Goal: Task Accomplishment & Management: Manage account settings

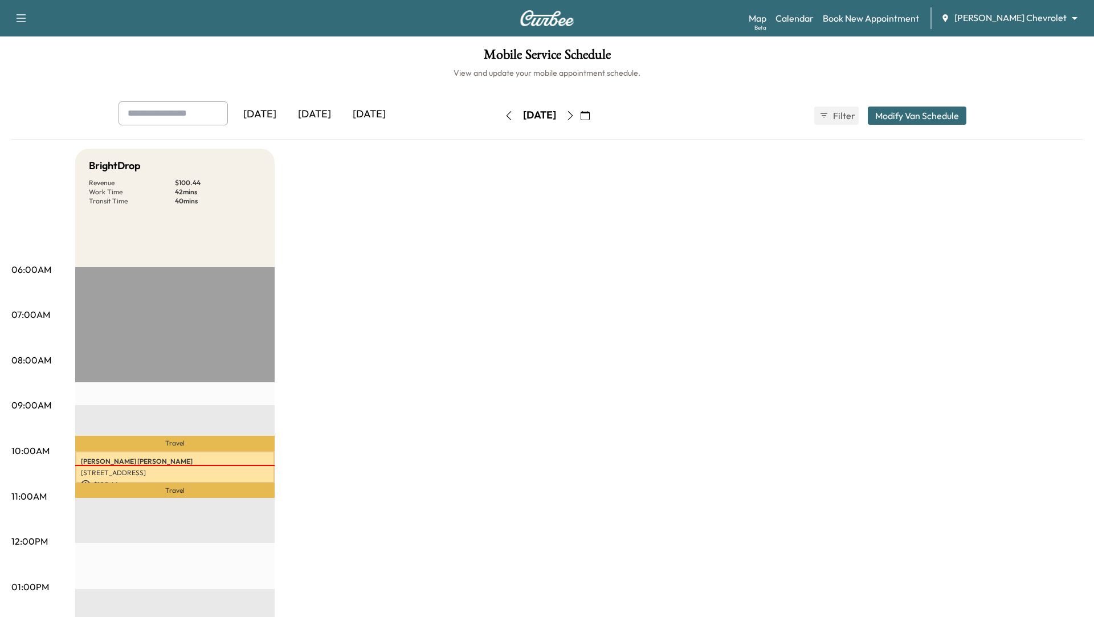
scroll to position [187, 0]
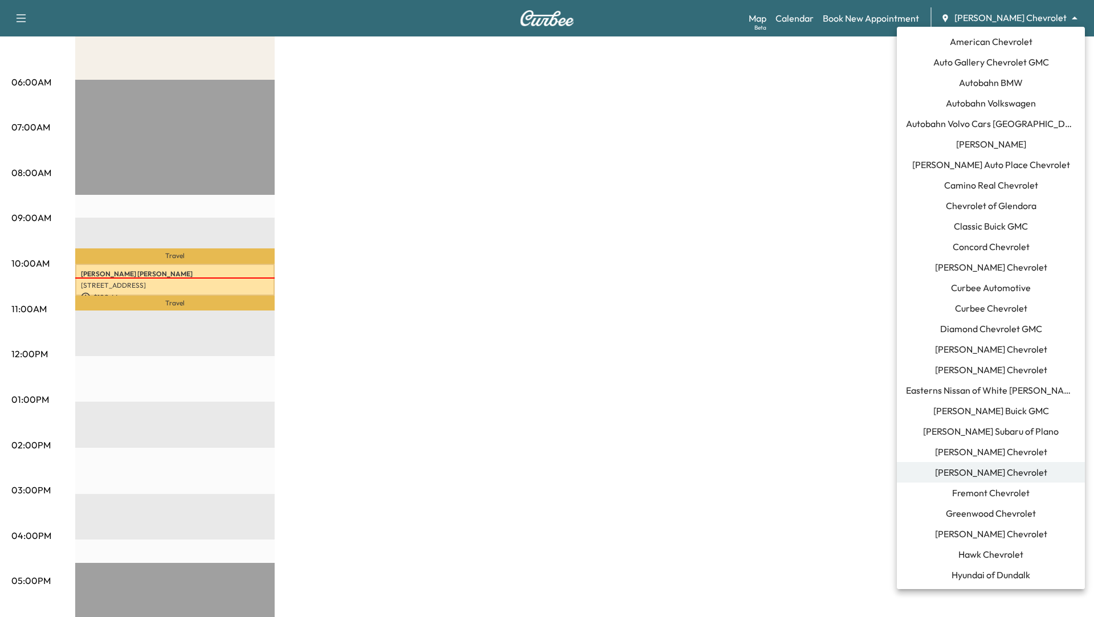
click at [1071, 22] on body "Support Log Out Map Beta Calendar Book New Appointment [PERSON_NAME] Chevrolet …" at bounding box center [547, 121] width 1094 height 617
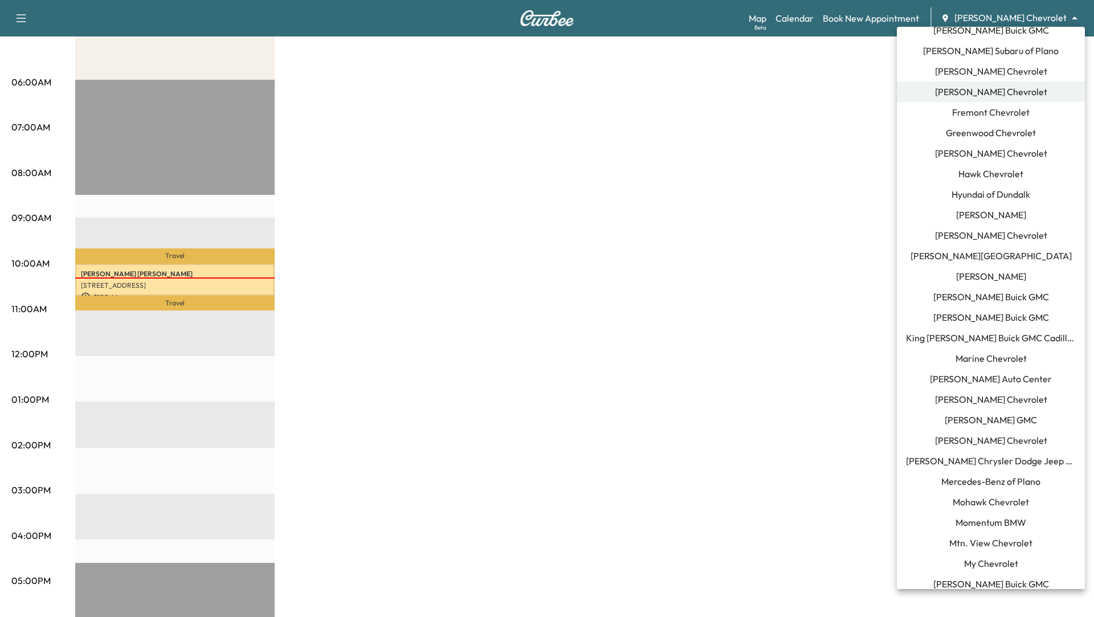
scroll to position [399, 0]
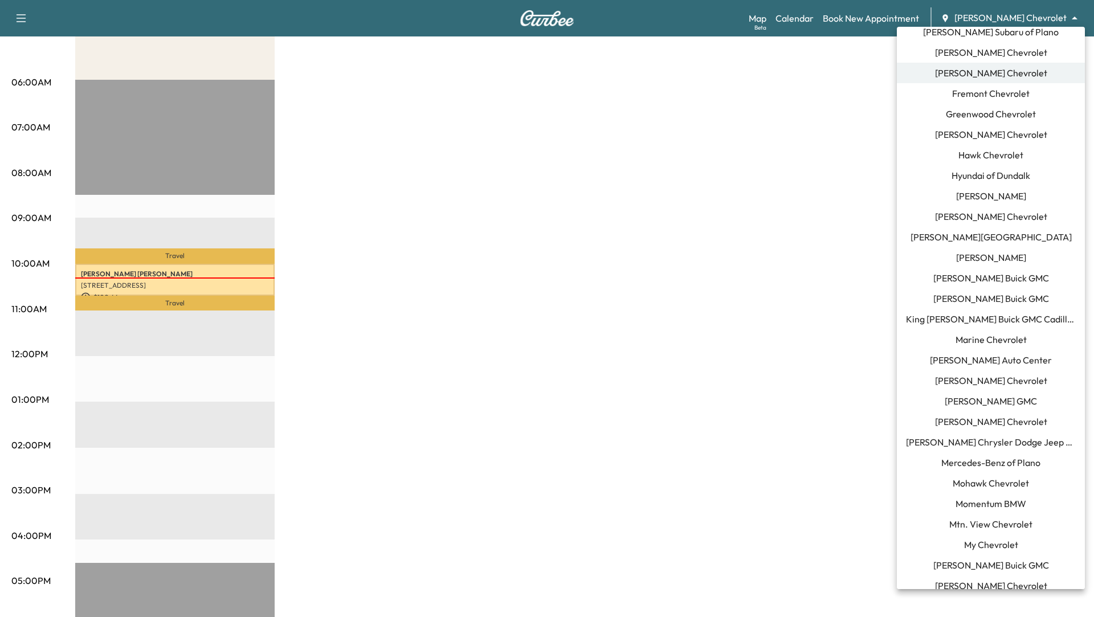
click at [998, 510] on li "Momentum BMW" at bounding box center [991, 503] width 188 height 21
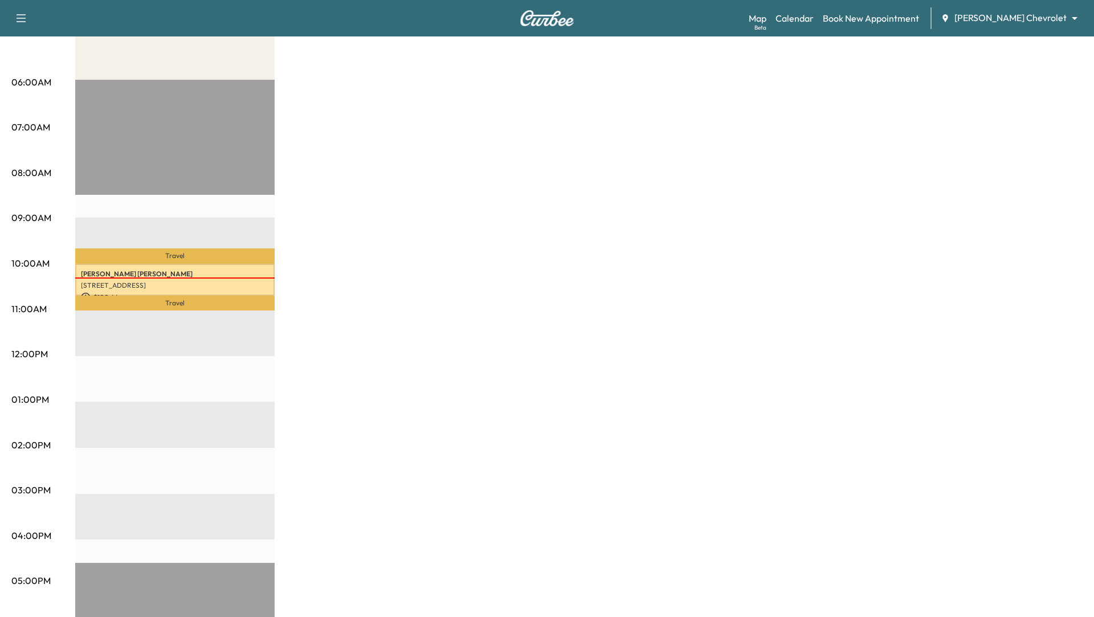
scroll to position [0, 0]
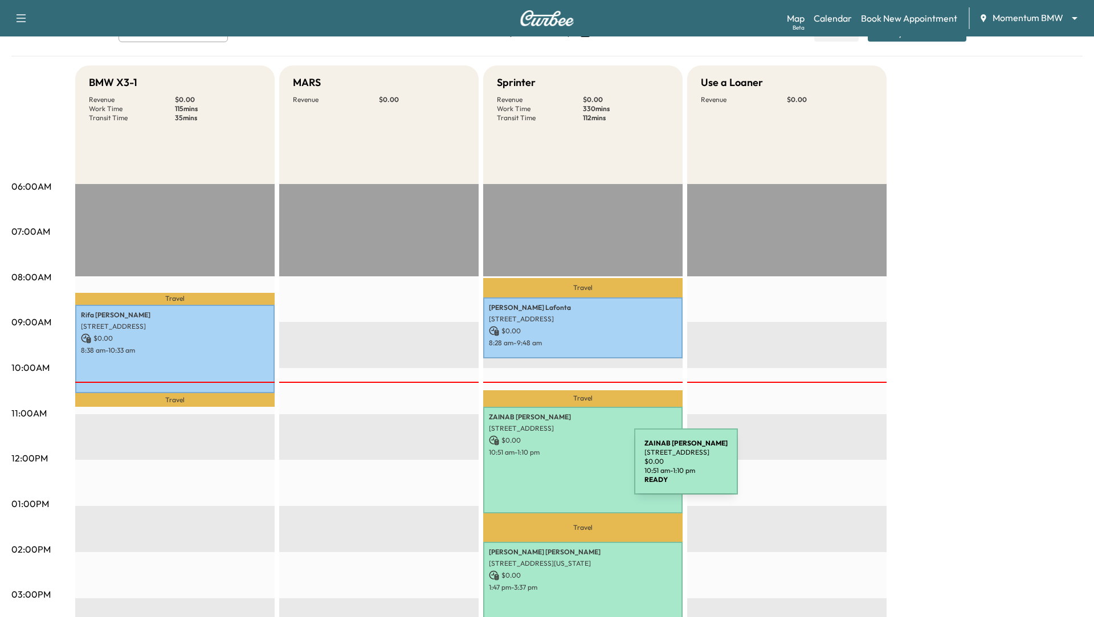
scroll to position [226, 0]
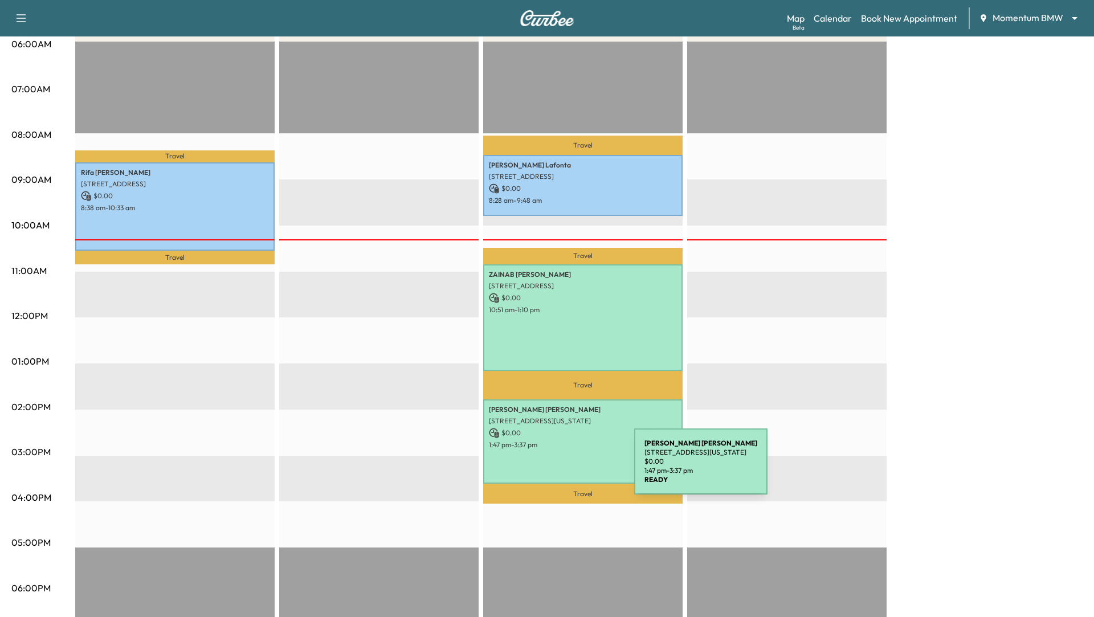
click at [549, 468] on div "[PERSON_NAME] [STREET_ADDRESS][PERSON_NAME][US_STATE] $ 0.00 1:47 pm - 3:37 pm" at bounding box center [582, 441] width 199 height 84
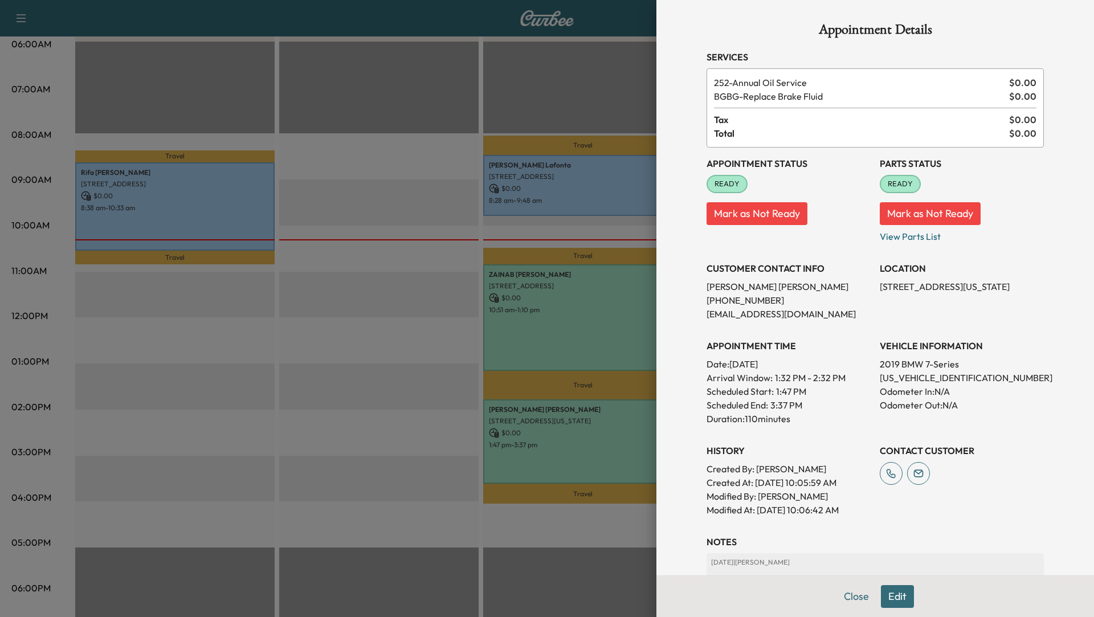
click at [365, 348] on div at bounding box center [547, 308] width 1094 height 617
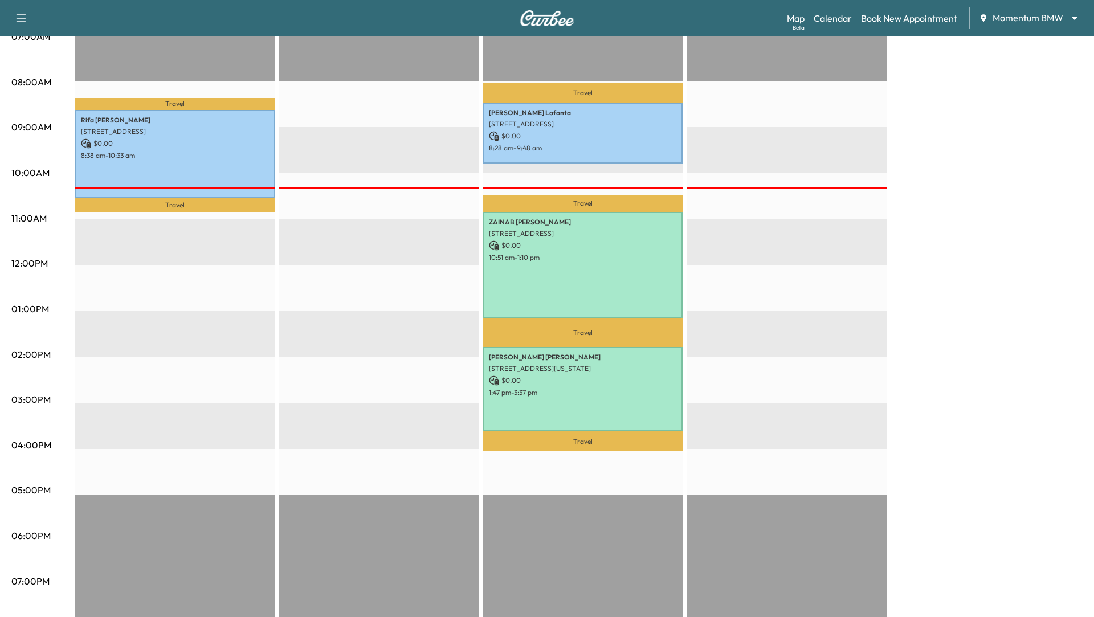
scroll to position [280, 0]
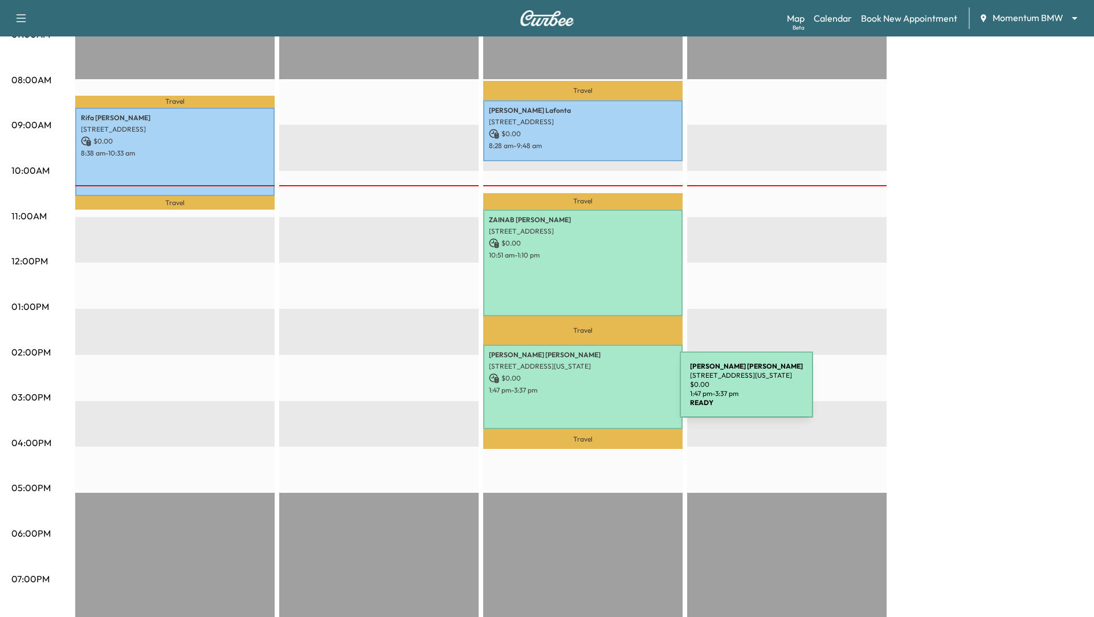
click at [594, 391] on p "1:47 pm - 3:37 pm" at bounding box center [583, 390] width 188 height 9
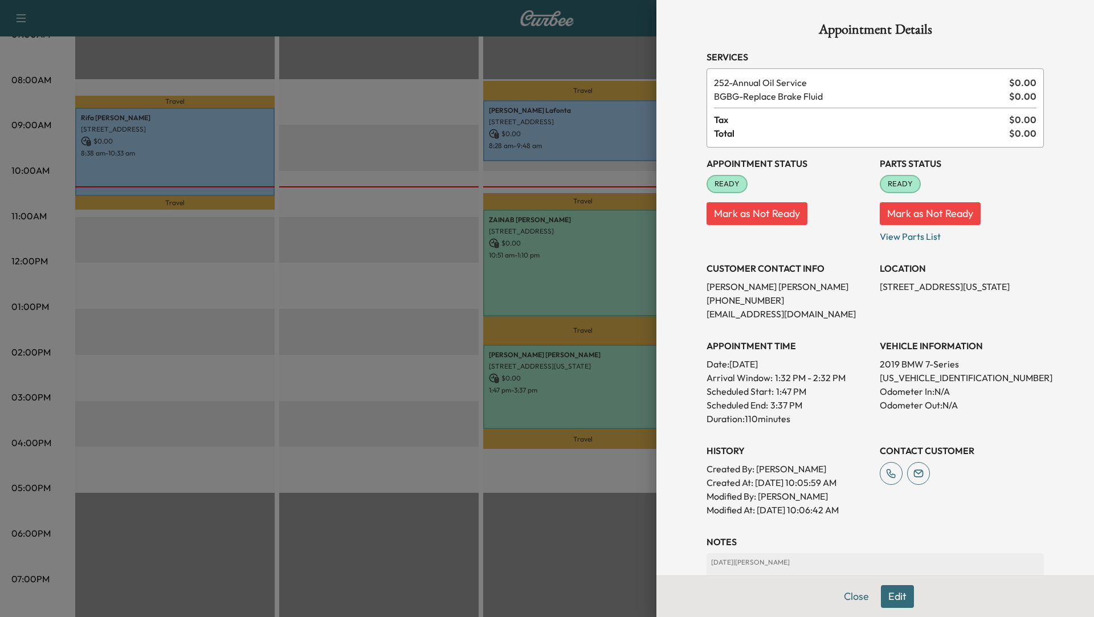
click at [224, 416] on div at bounding box center [547, 308] width 1094 height 617
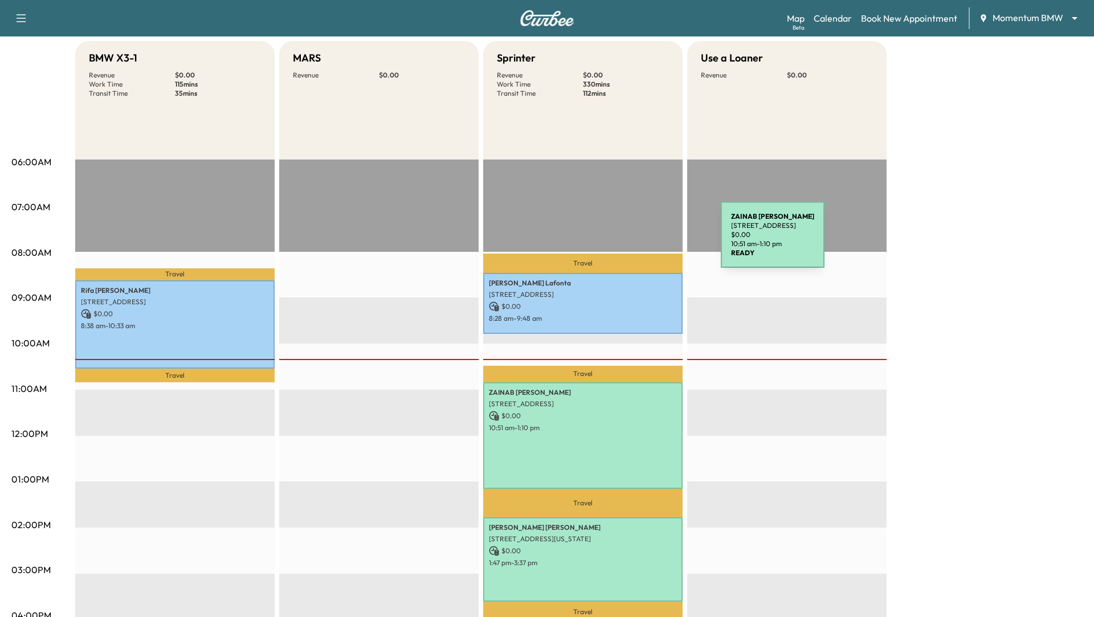
scroll to position [0, 0]
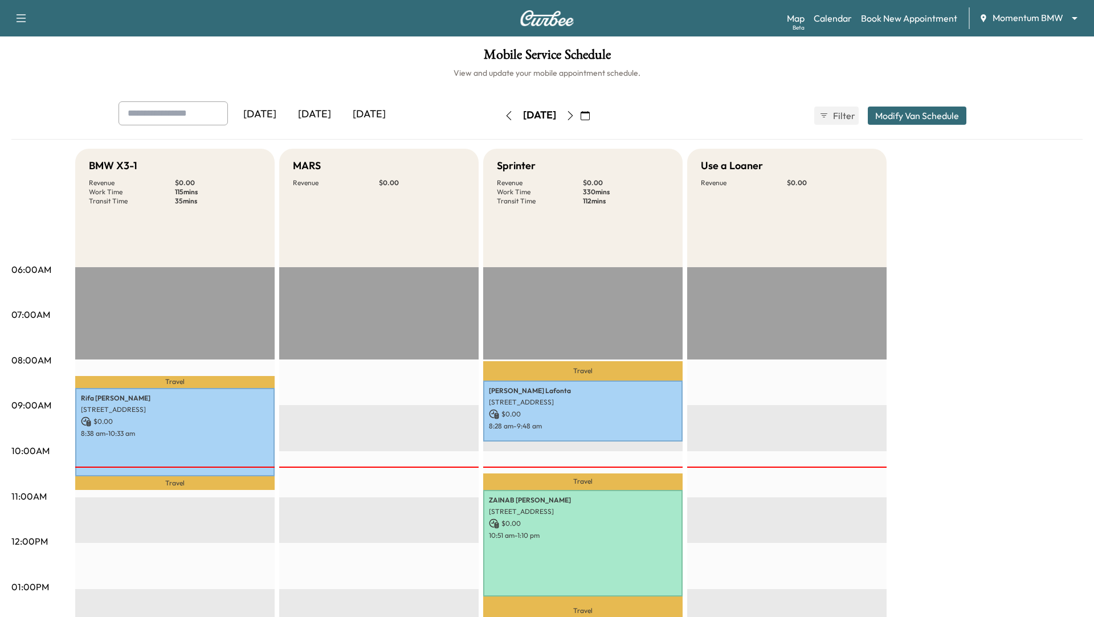
click at [942, 105] on div "[DATE] [DATE] [DATE] [DATE] September 2025 S M T W T F S 31 1 2 3 4 5 6 7 8 9 1…" at bounding box center [546, 115] width 875 height 28
click at [938, 118] on button "Modify Van Schedule" at bounding box center [917, 116] width 99 height 18
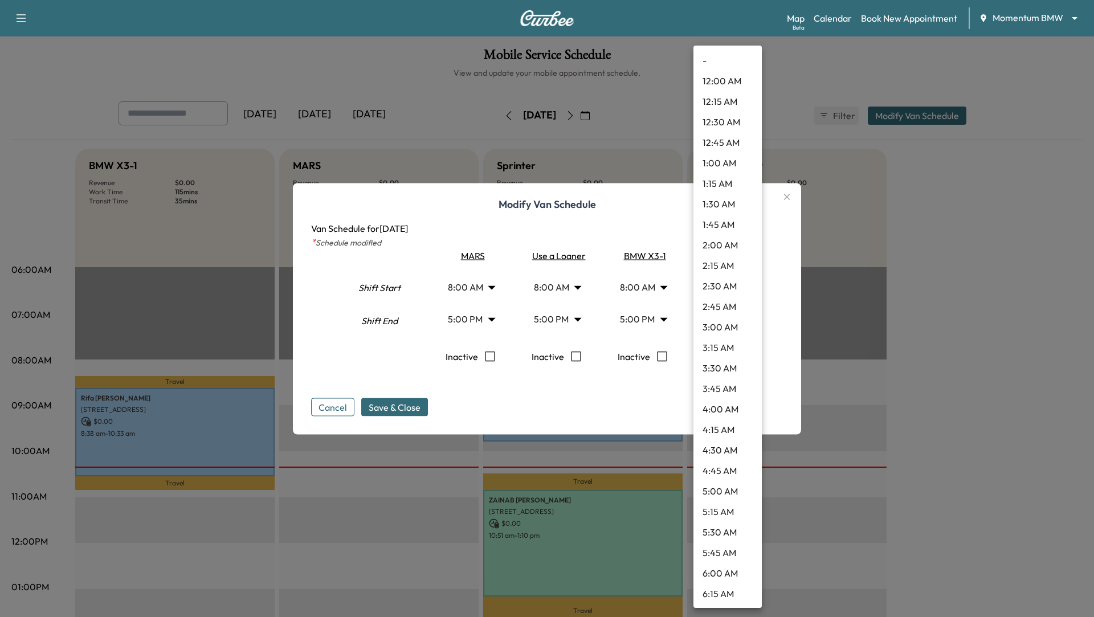
click at [749, 316] on body "Support Log Out Map Beta Calendar Book New Appointment Momentum BMW ******** ​ …" at bounding box center [547, 308] width 1094 height 617
click at [735, 545] on li "7:45 PM" at bounding box center [727, 552] width 68 height 21
type input "*****"
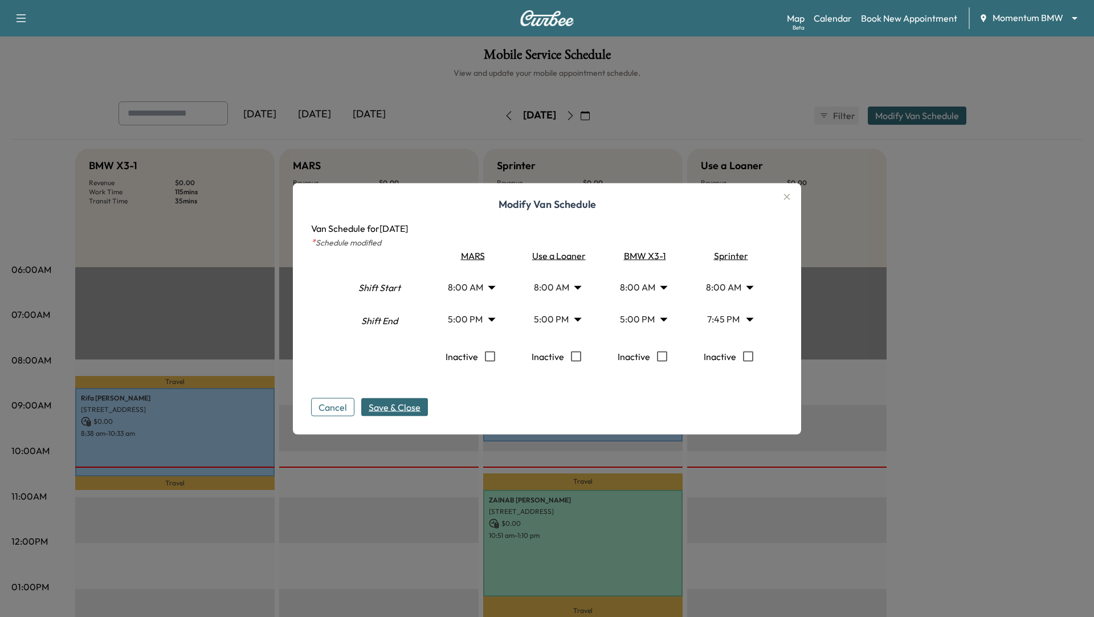
click at [395, 407] on span "Save & Close" at bounding box center [395, 407] width 52 height 14
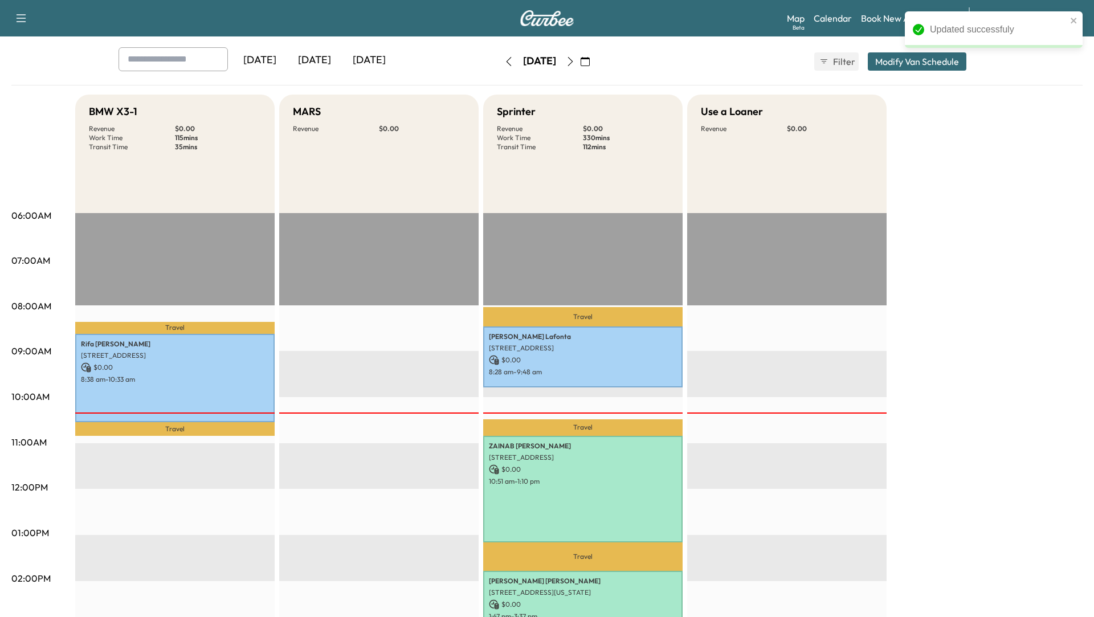
scroll to position [0, 0]
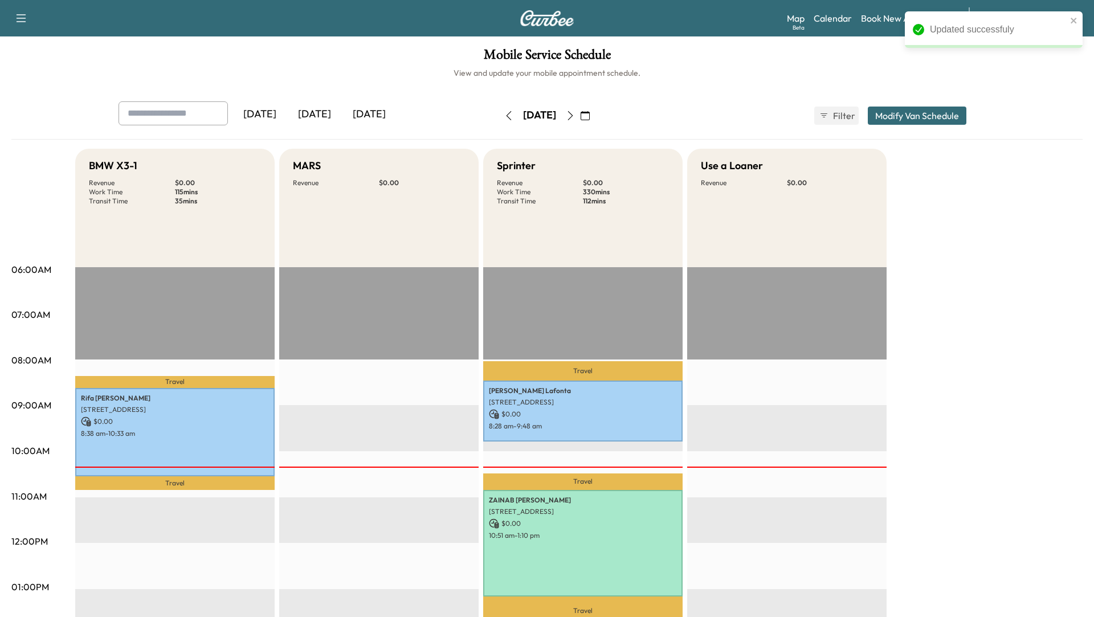
click at [906, 111] on button "Modify Van Schedule" at bounding box center [917, 116] width 99 height 18
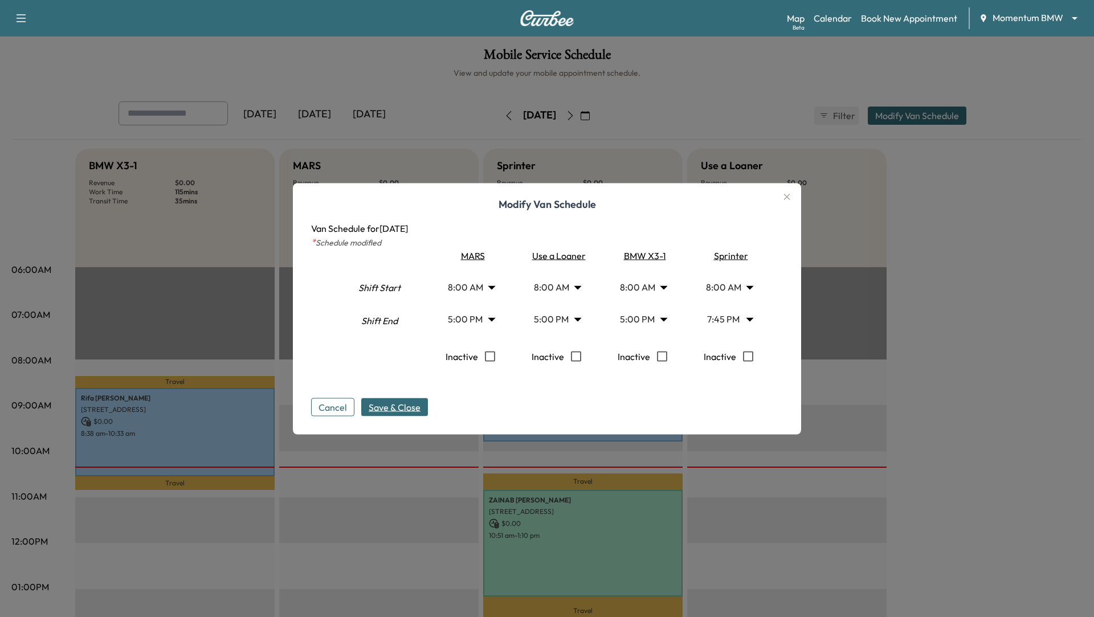
click at [400, 410] on span "Save & Close" at bounding box center [395, 407] width 52 height 14
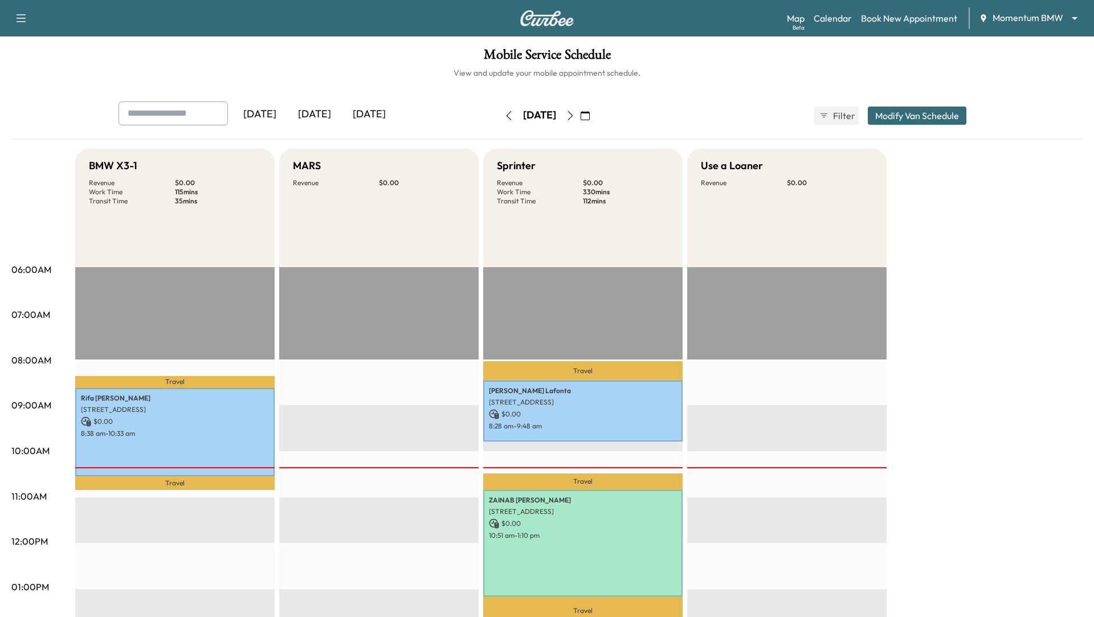
drag, startPoint x: 350, startPoint y: 465, endPoint x: 436, endPoint y: 430, distance: 93.0
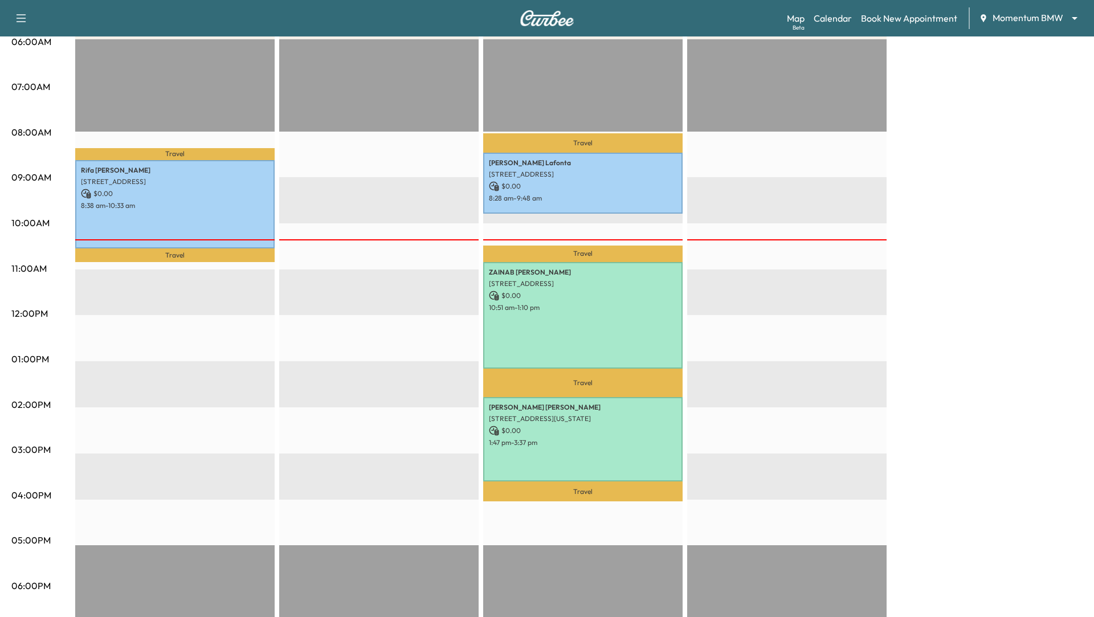
scroll to position [231, 0]
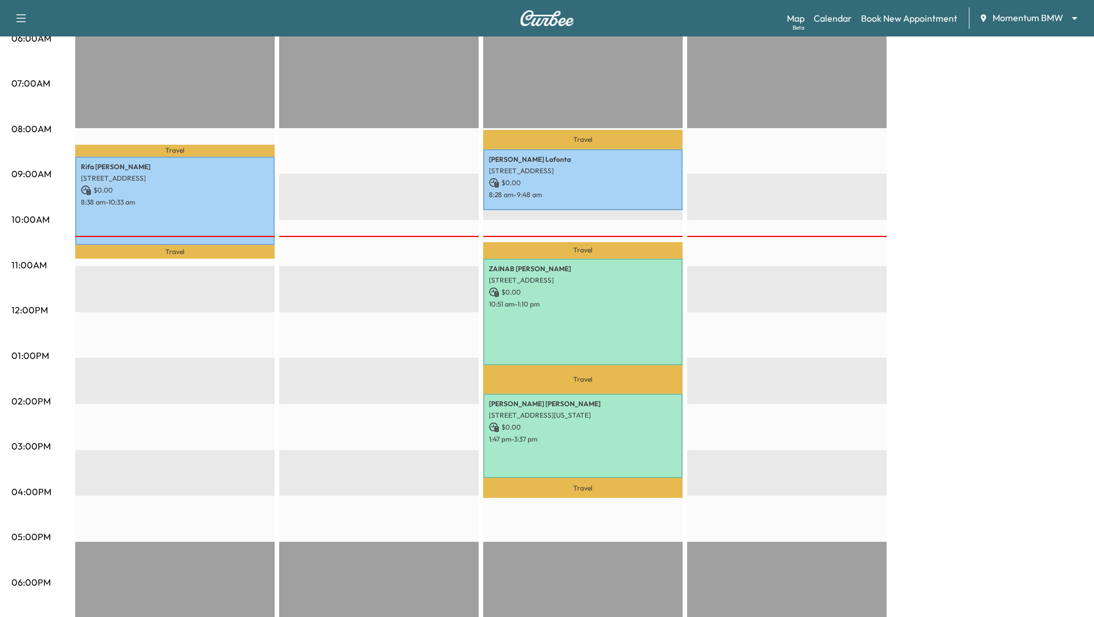
click at [635, 247] on p "Travel" at bounding box center [582, 250] width 199 height 17
click at [627, 304] on p "10:51 am - 1:10 pm" at bounding box center [583, 304] width 188 height 9
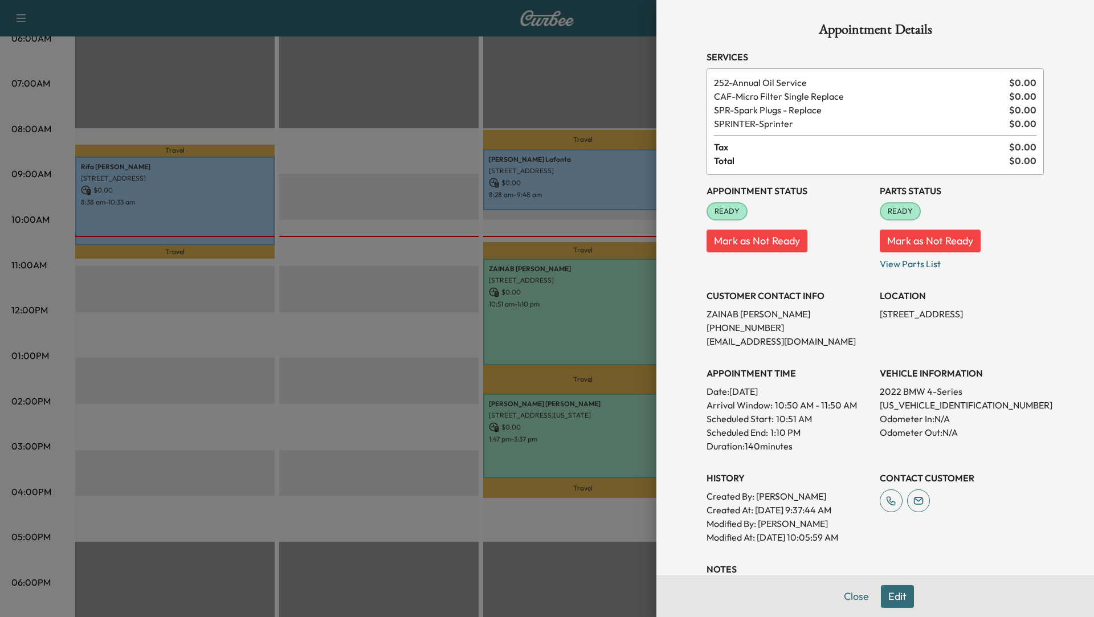
click at [379, 343] on div at bounding box center [547, 308] width 1094 height 617
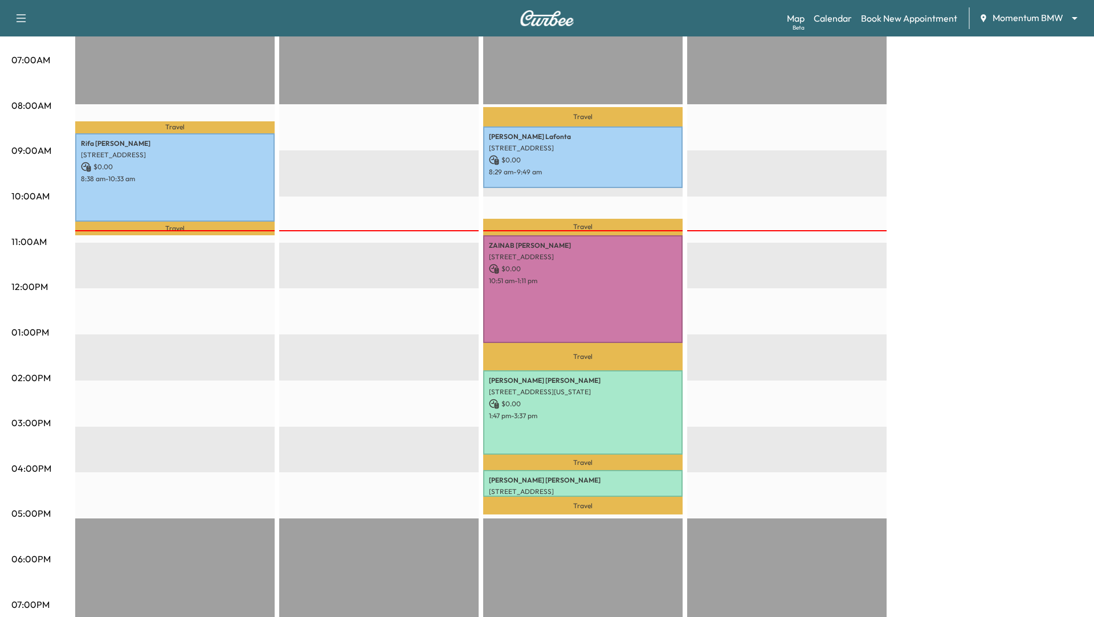
scroll to position [259, 0]
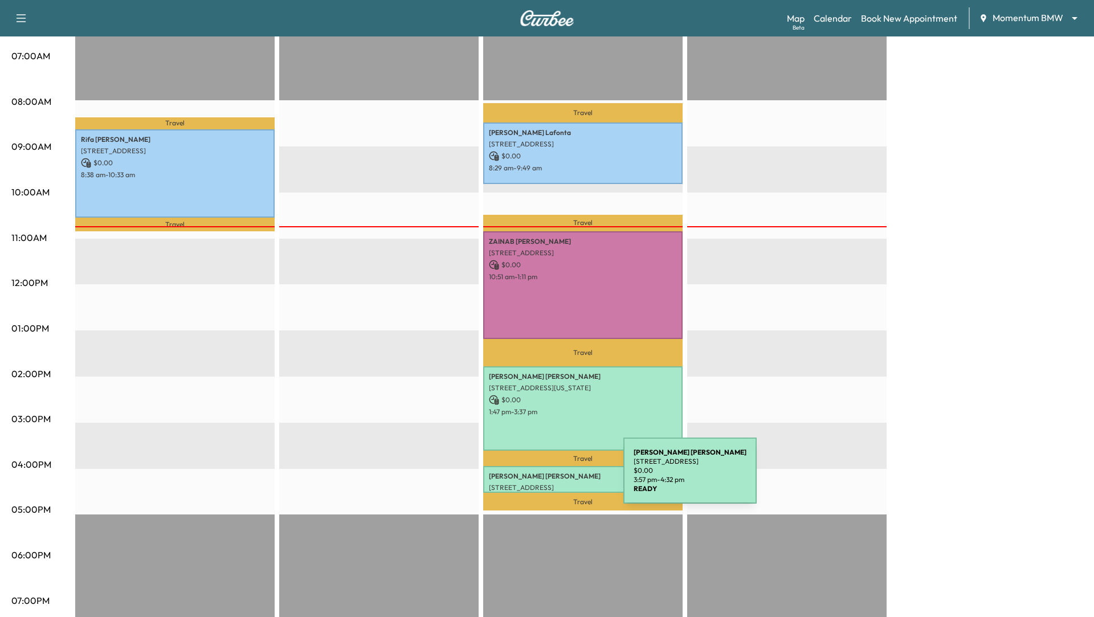
click at [538, 477] on p "Sean Terrazas" at bounding box center [583, 476] width 188 height 9
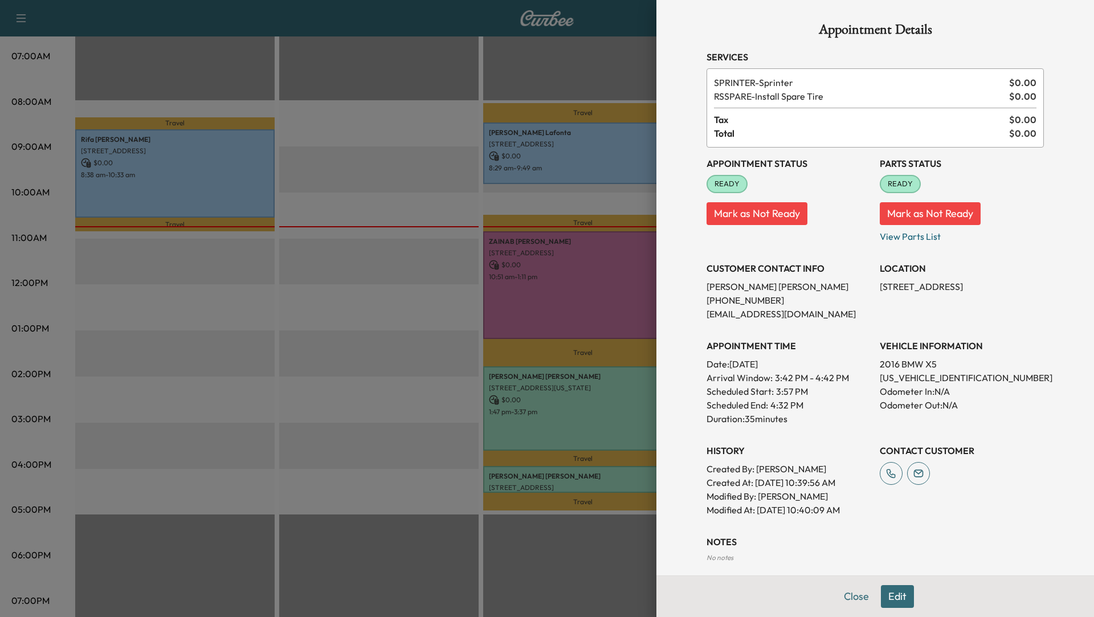
click at [331, 372] on div at bounding box center [547, 308] width 1094 height 617
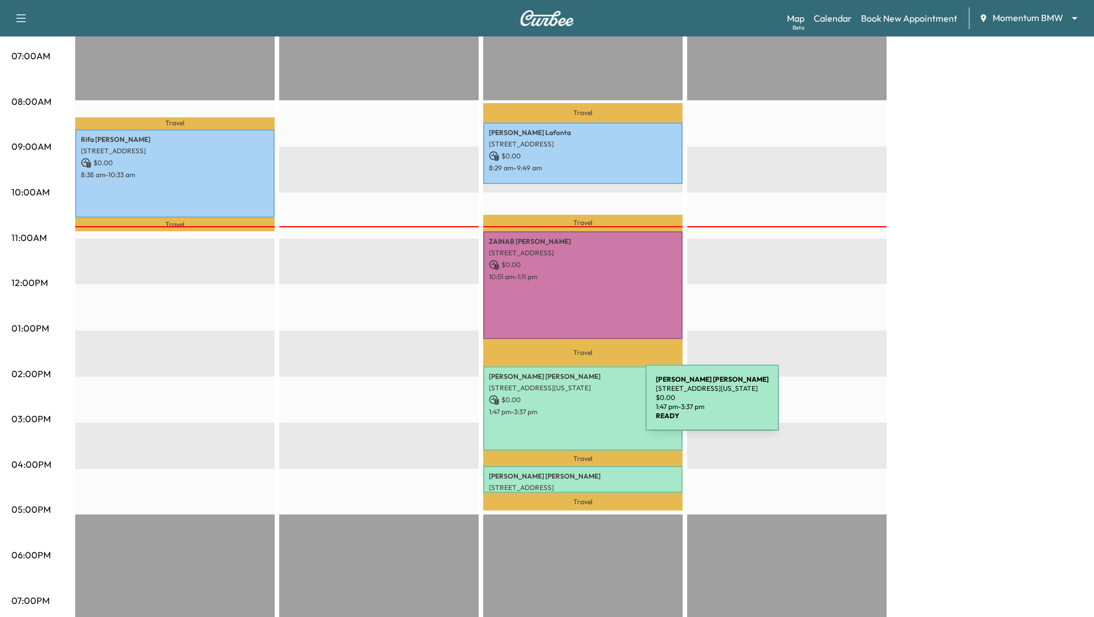
click at [560, 404] on div "[PERSON_NAME] [STREET_ADDRESS][PERSON_NAME][US_STATE] $ 0.00 1:47 pm - 3:37 pm" at bounding box center [582, 408] width 199 height 84
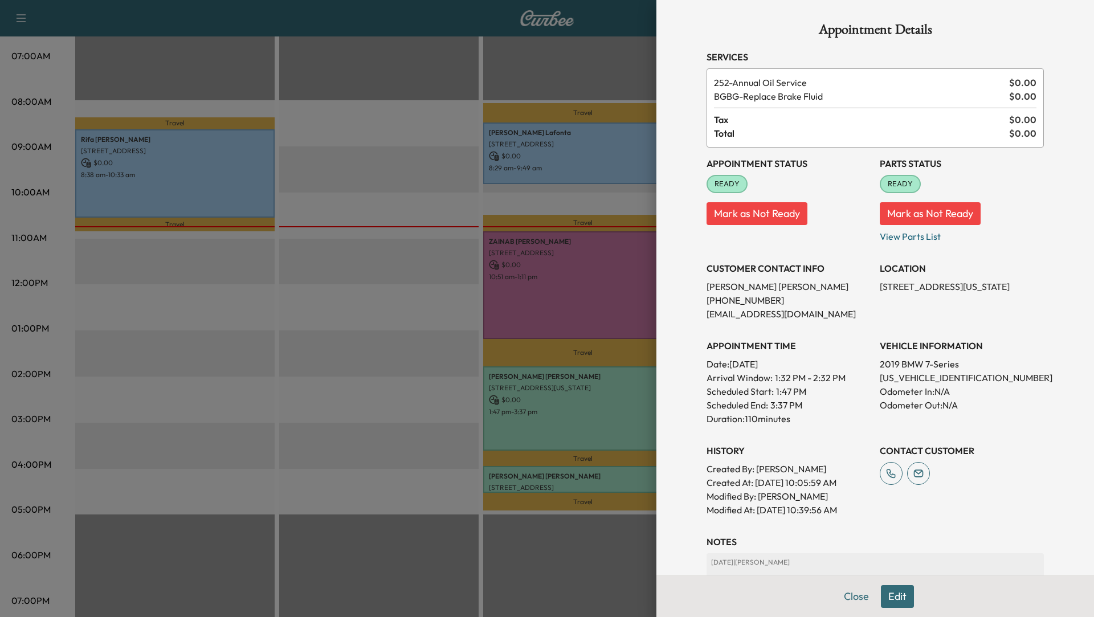
click at [889, 589] on button "Edit" at bounding box center [897, 596] width 33 height 23
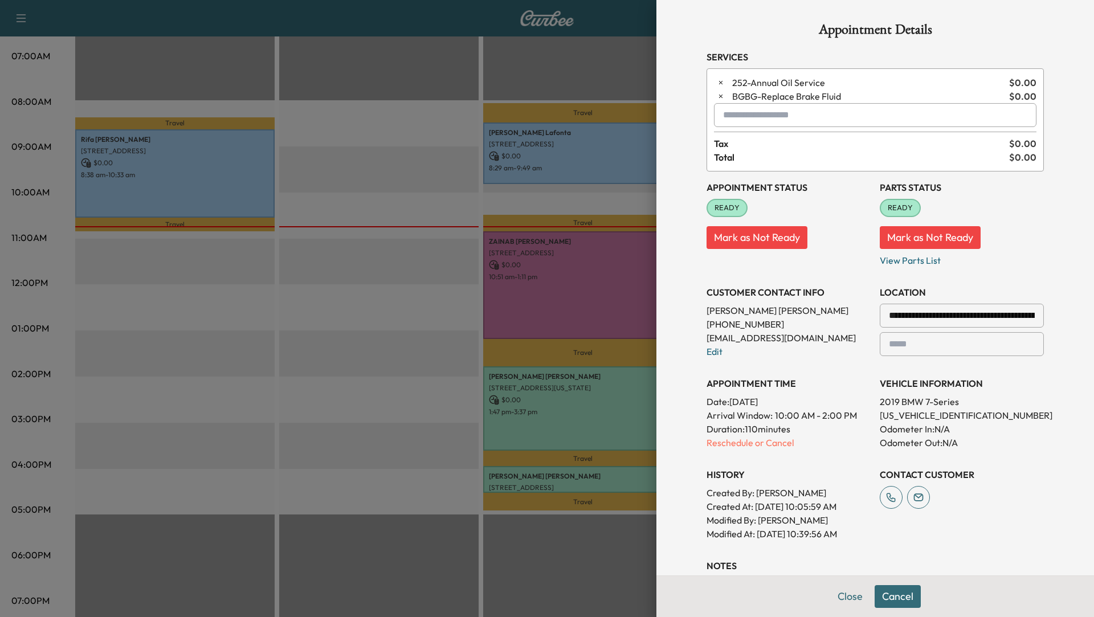
click at [787, 124] on input "text" at bounding box center [875, 115] width 322 height 24
type input "*"
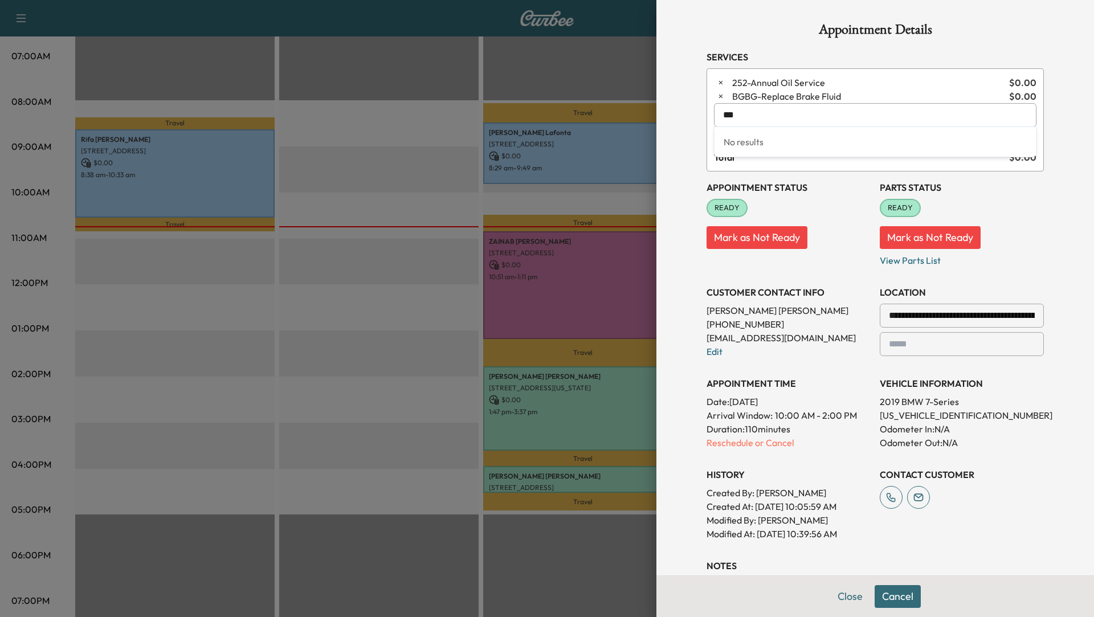
type input "***"
click at [423, 385] on div at bounding box center [547, 308] width 1094 height 617
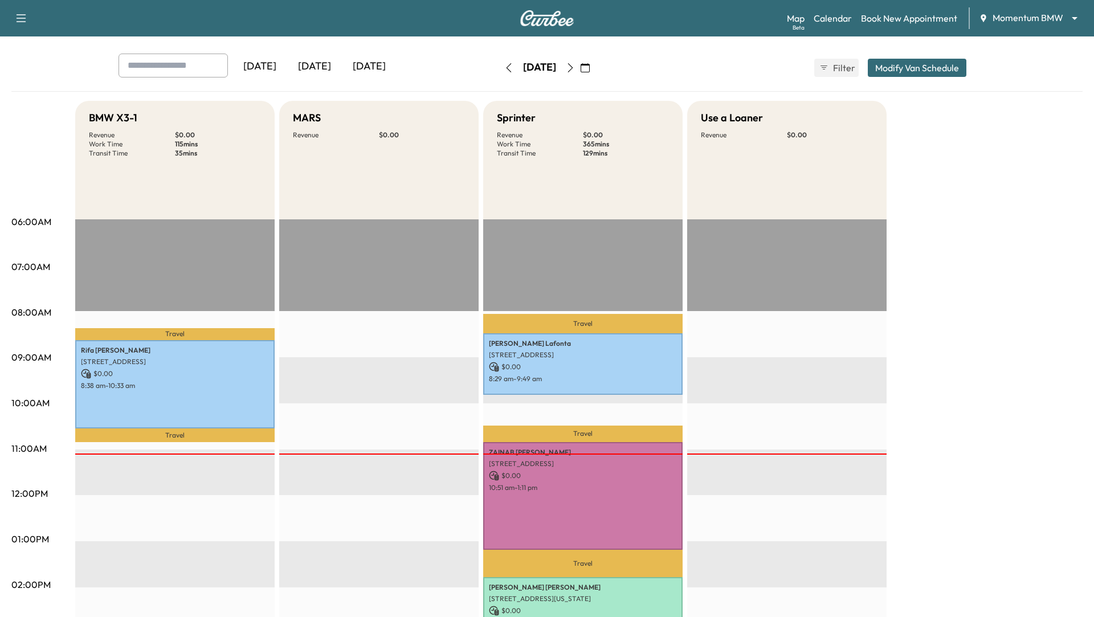
scroll to position [44, 0]
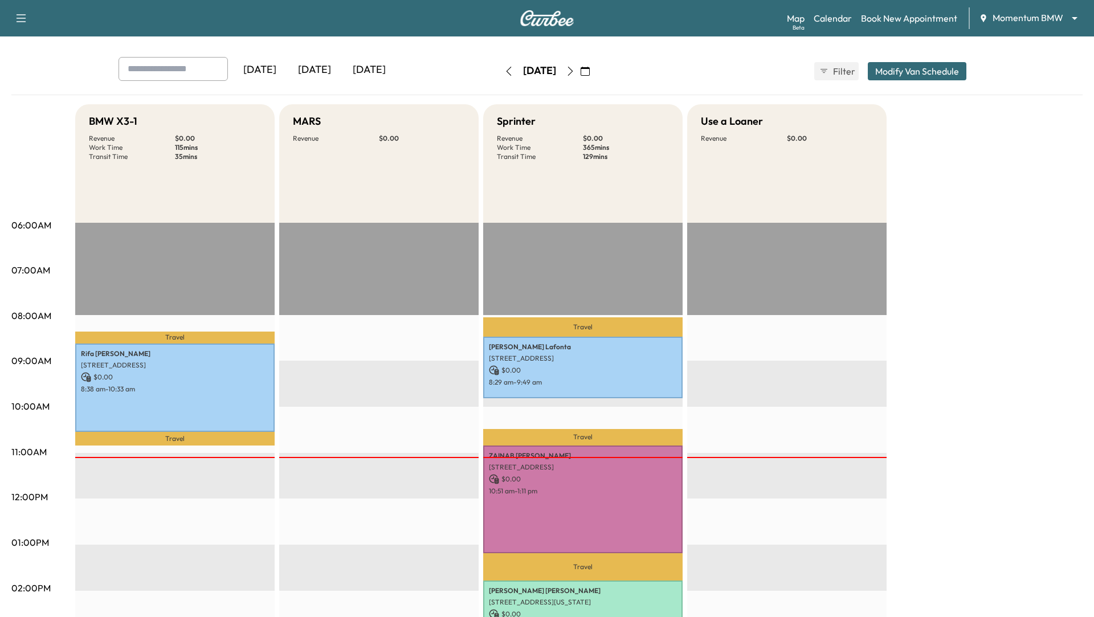
click at [917, 65] on button "Modify Van Schedule" at bounding box center [917, 71] width 99 height 18
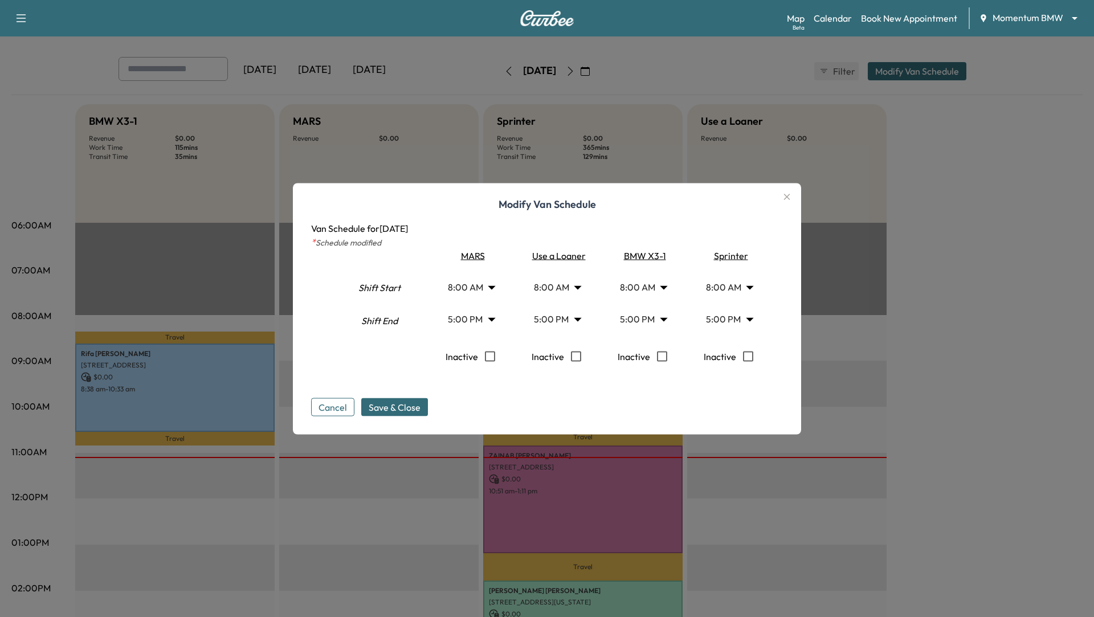
click at [576, 321] on body "Support Log Out Map Beta Calendar Book New Appointment Momentum BMW ******** ​ …" at bounding box center [547, 264] width 1094 height 617
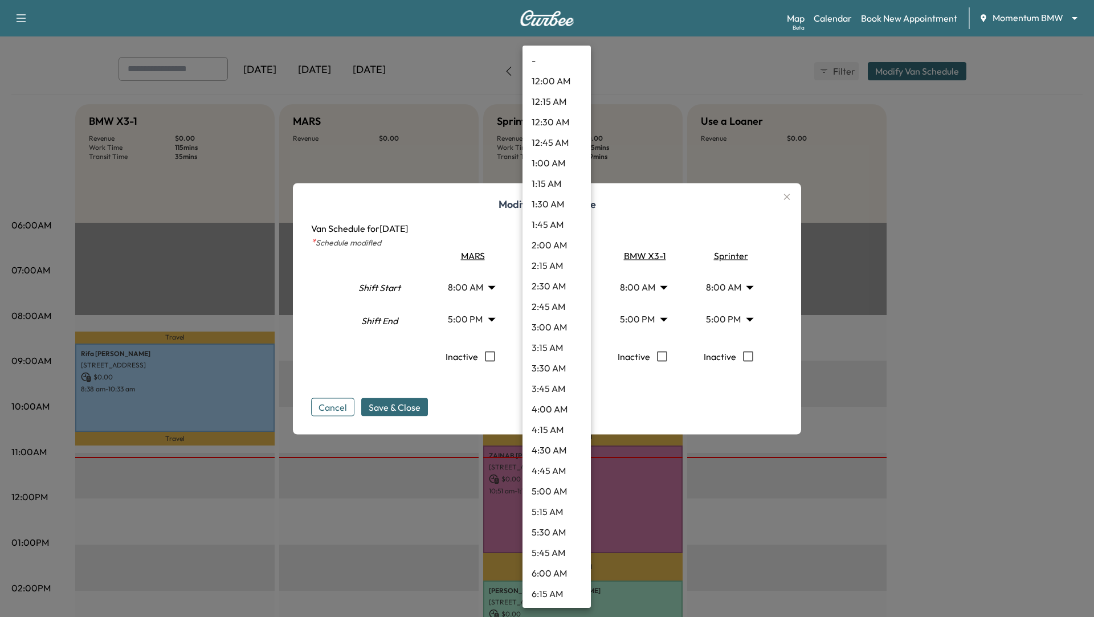
scroll to position [1149, 0]
click at [550, 576] on li "8:00 PM" at bounding box center [556, 573] width 68 height 21
type input "**"
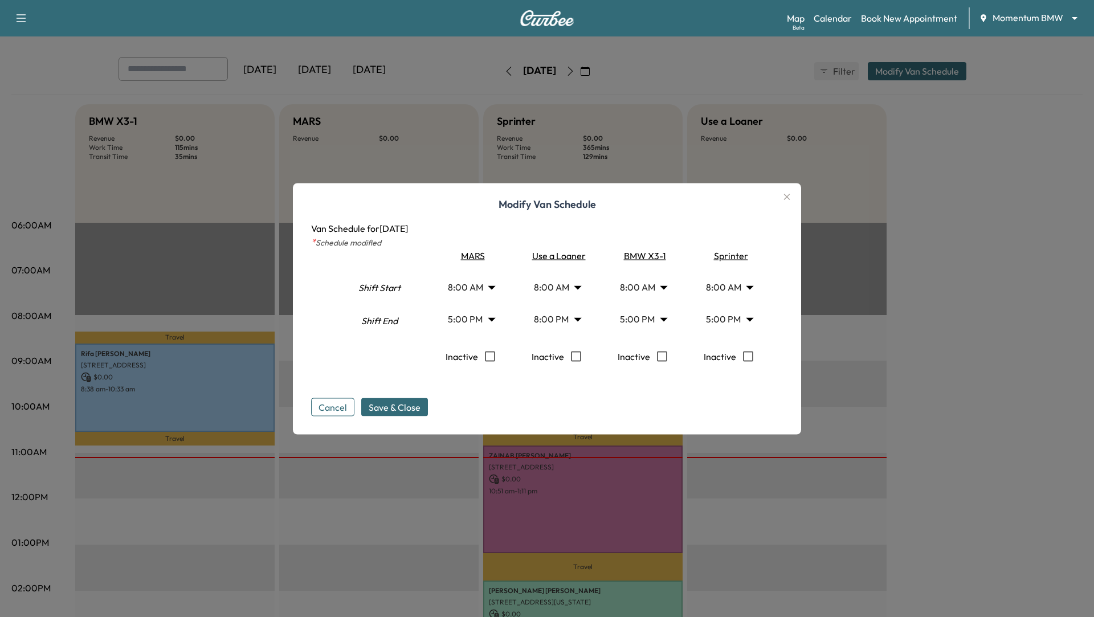
click at [591, 375] on div "Use a Loaner 8:00 AM * Start 8:00 PM ** Start Inactive" at bounding box center [556, 313] width 81 height 131
click at [393, 407] on span "Save & Close" at bounding box center [395, 407] width 52 height 14
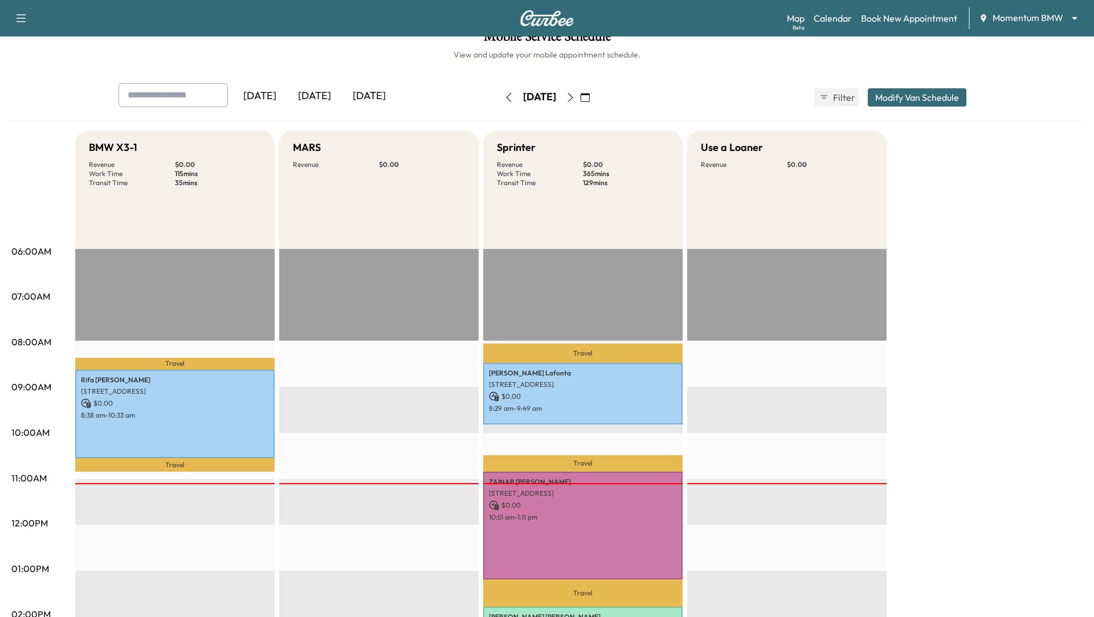
scroll to position [0, 0]
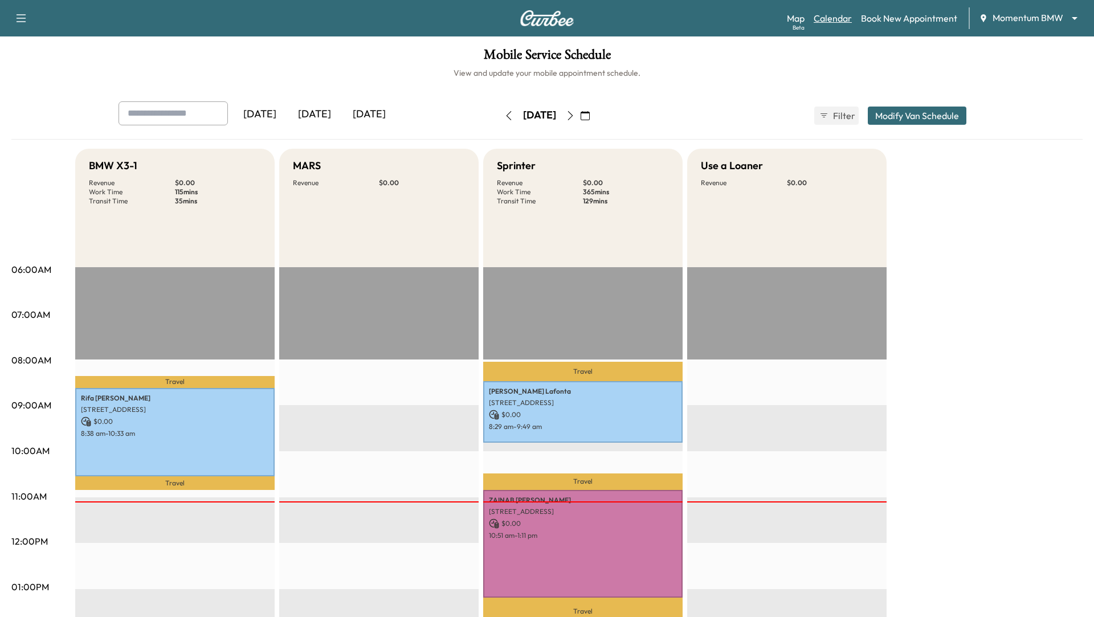
click at [837, 15] on link "Calendar" at bounding box center [833, 18] width 38 height 14
click at [573, 112] on icon "button" at bounding box center [570, 115] width 5 height 9
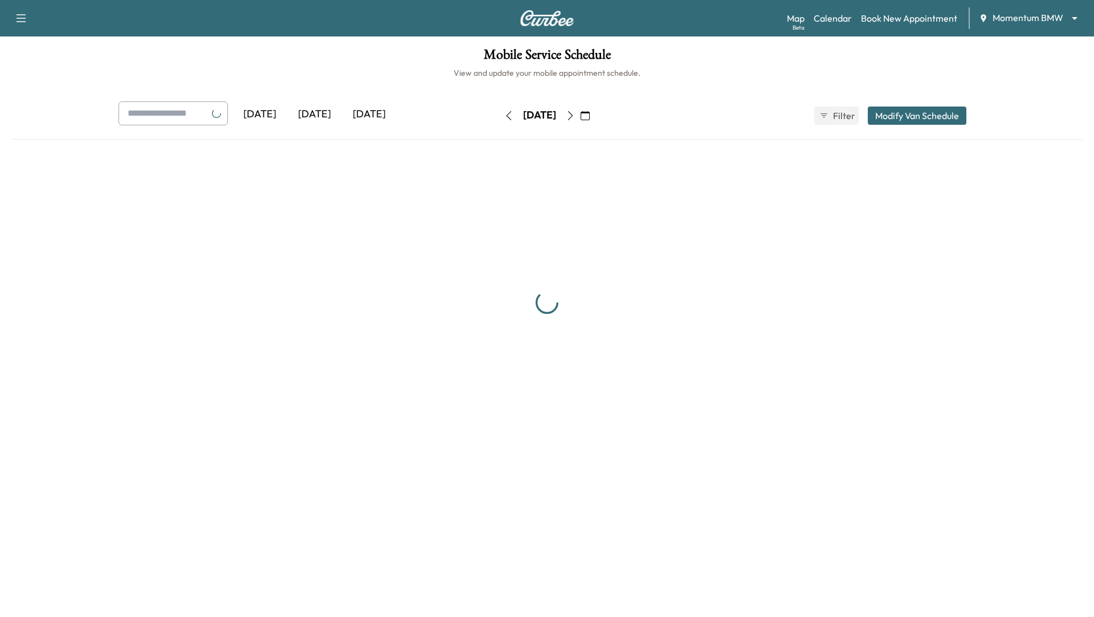
click at [580, 112] on button "button" at bounding box center [570, 116] width 19 height 18
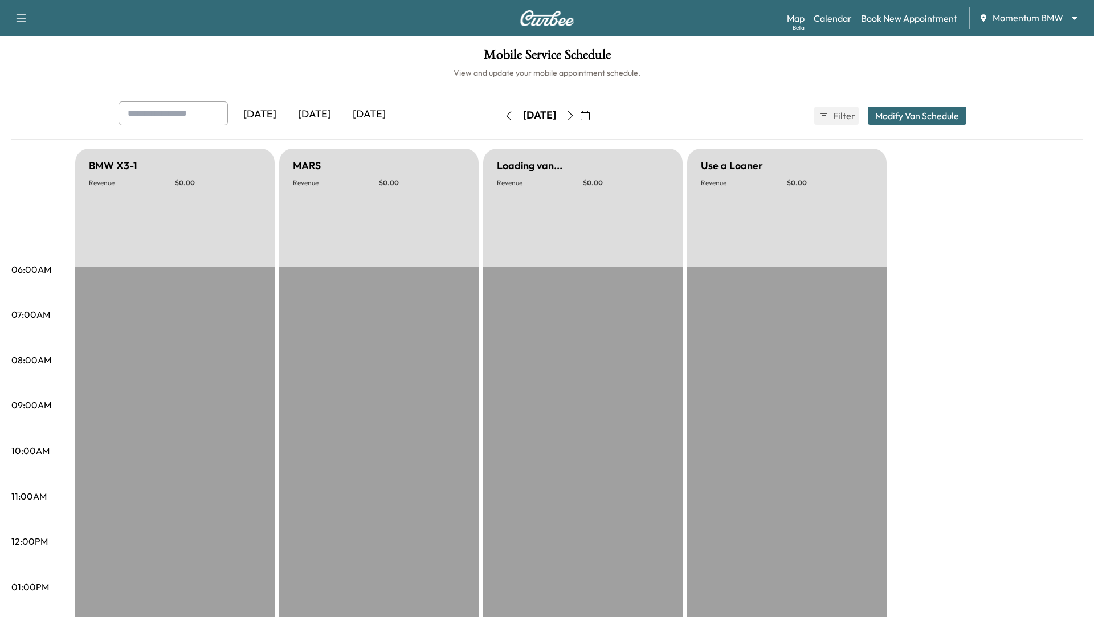
click at [575, 112] on icon "button" at bounding box center [570, 115] width 9 height 9
type input "*"
type input "**"
type input "*"
type input "**"
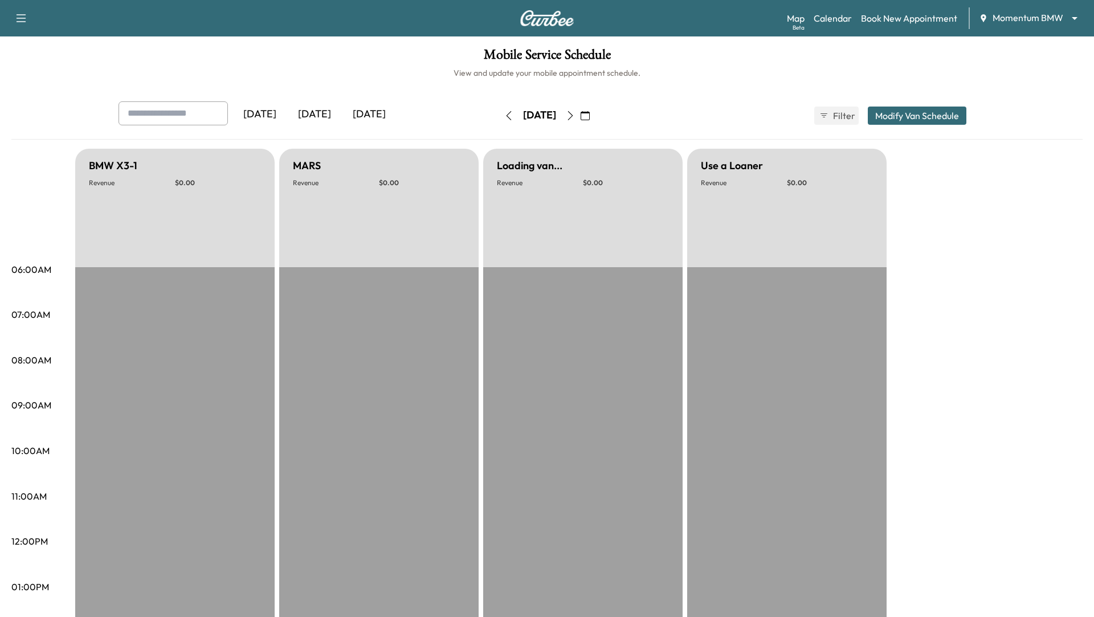
type input "*"
type input "**"
type input "*"
type input "**"
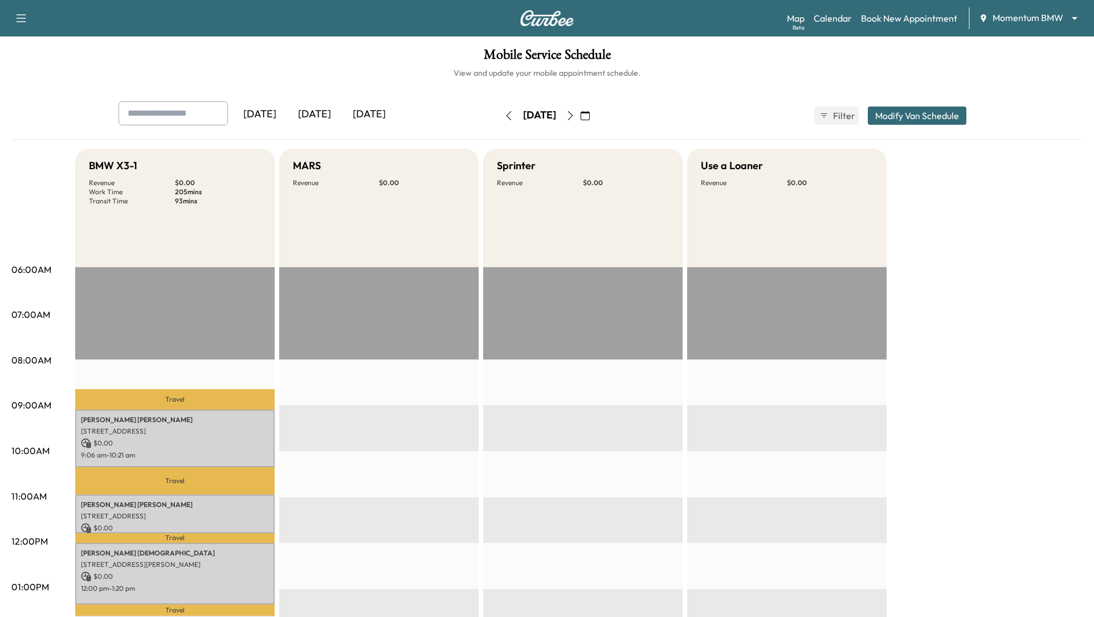
click at [905, 115] on button "Modify Van Schedule" at bounding box center [917, 116] width 99 height 18
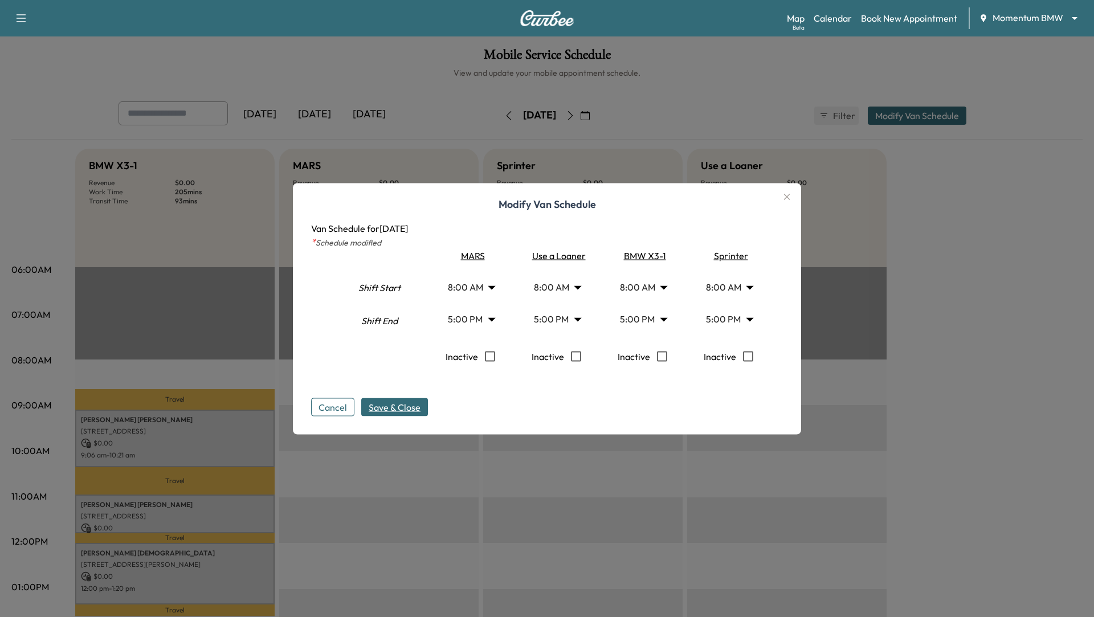
click at [496, 316] on body "Support Log Out Map Beta Calendar Book New Appointment Momentum BMW ******** ​ …" at bounding box center [547, 308] width 1094 height 617
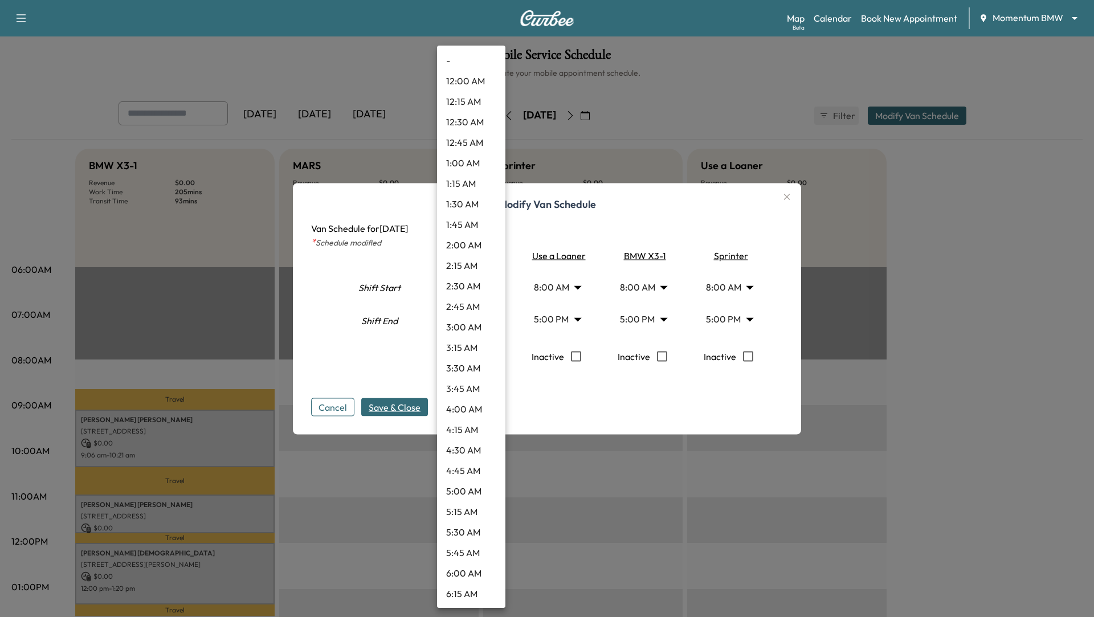
scroll to position [1149, 0]
click at [471, 541] on li "7:30 PM" at bounding box center [471, 532] width 68 height 21
type input "****"
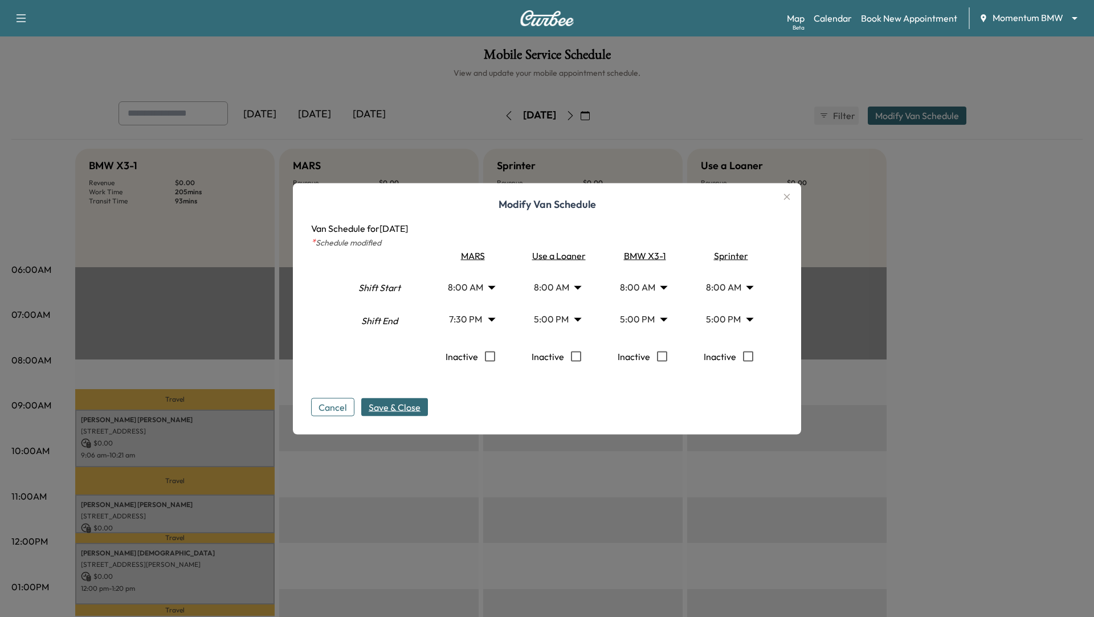
click at [403, 402] on span "Save & Close" at bounding box center [395, 407] width 52 height 14
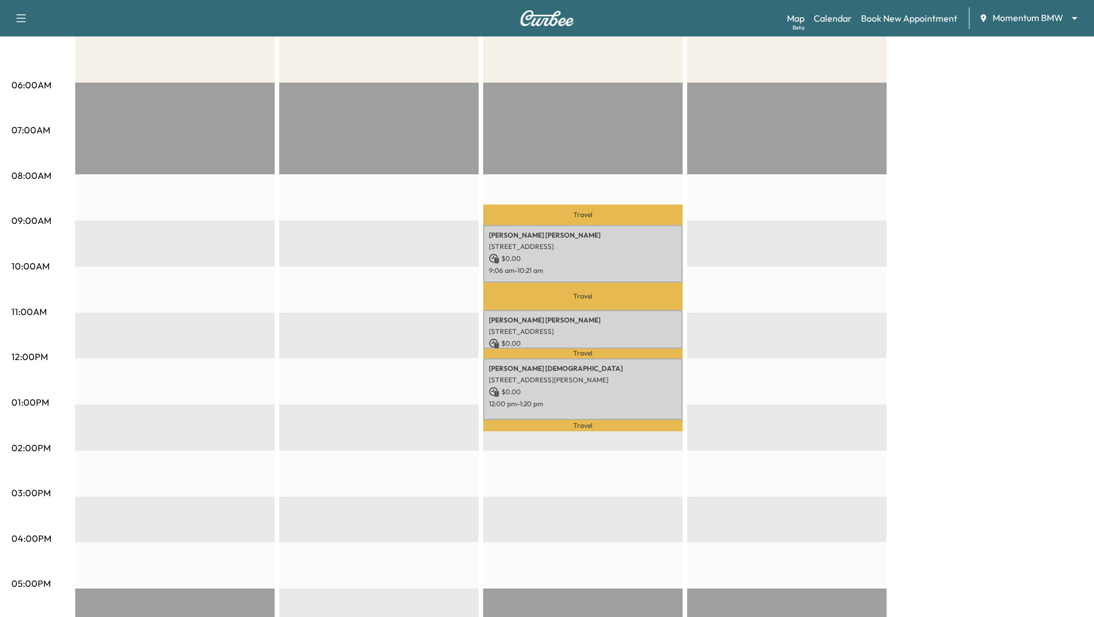
scroll to position [0, 0]
